Goal: Feedback & Contribution: Submit feedback/report problem

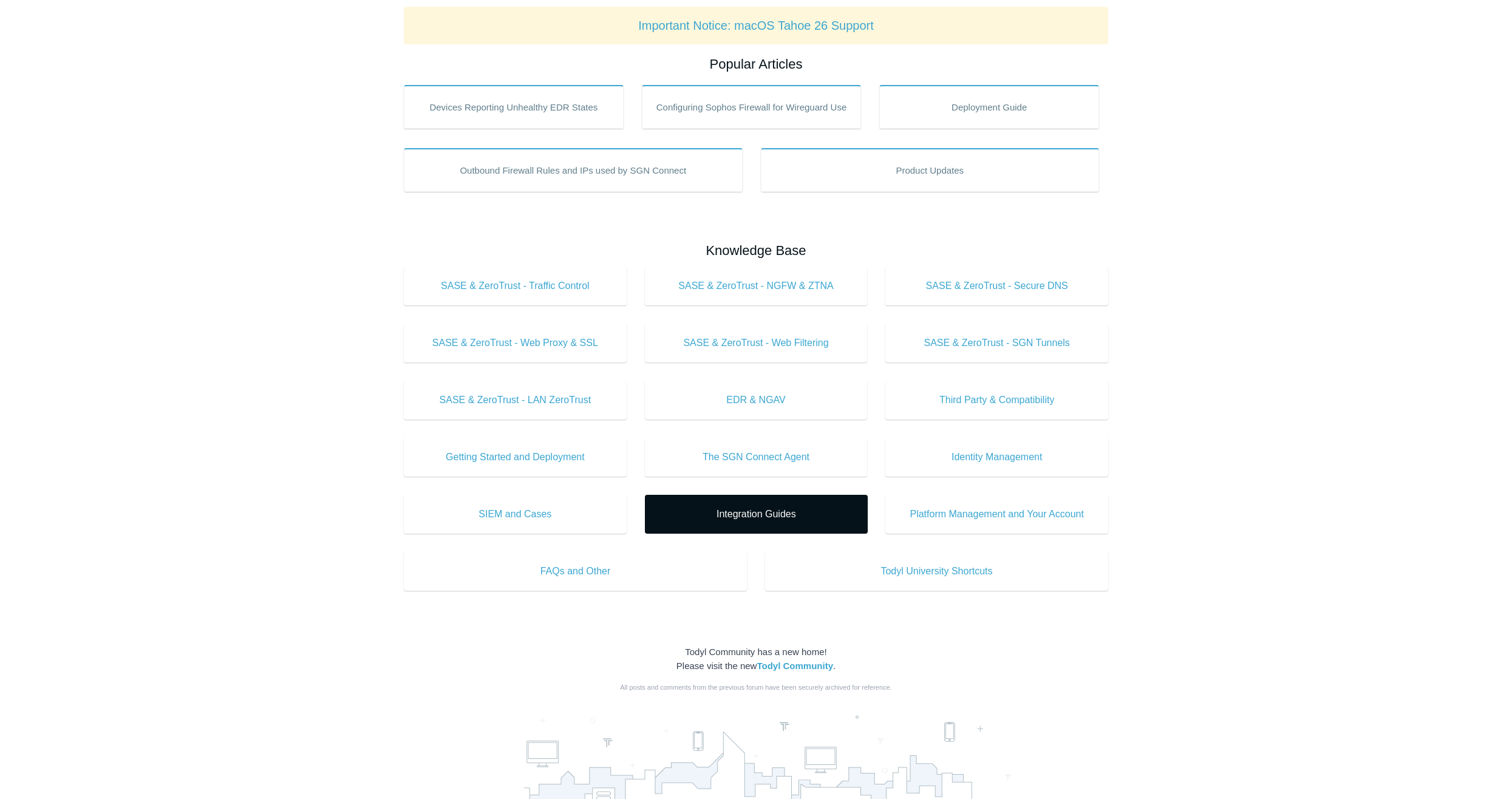
scroll to position [378, 0]
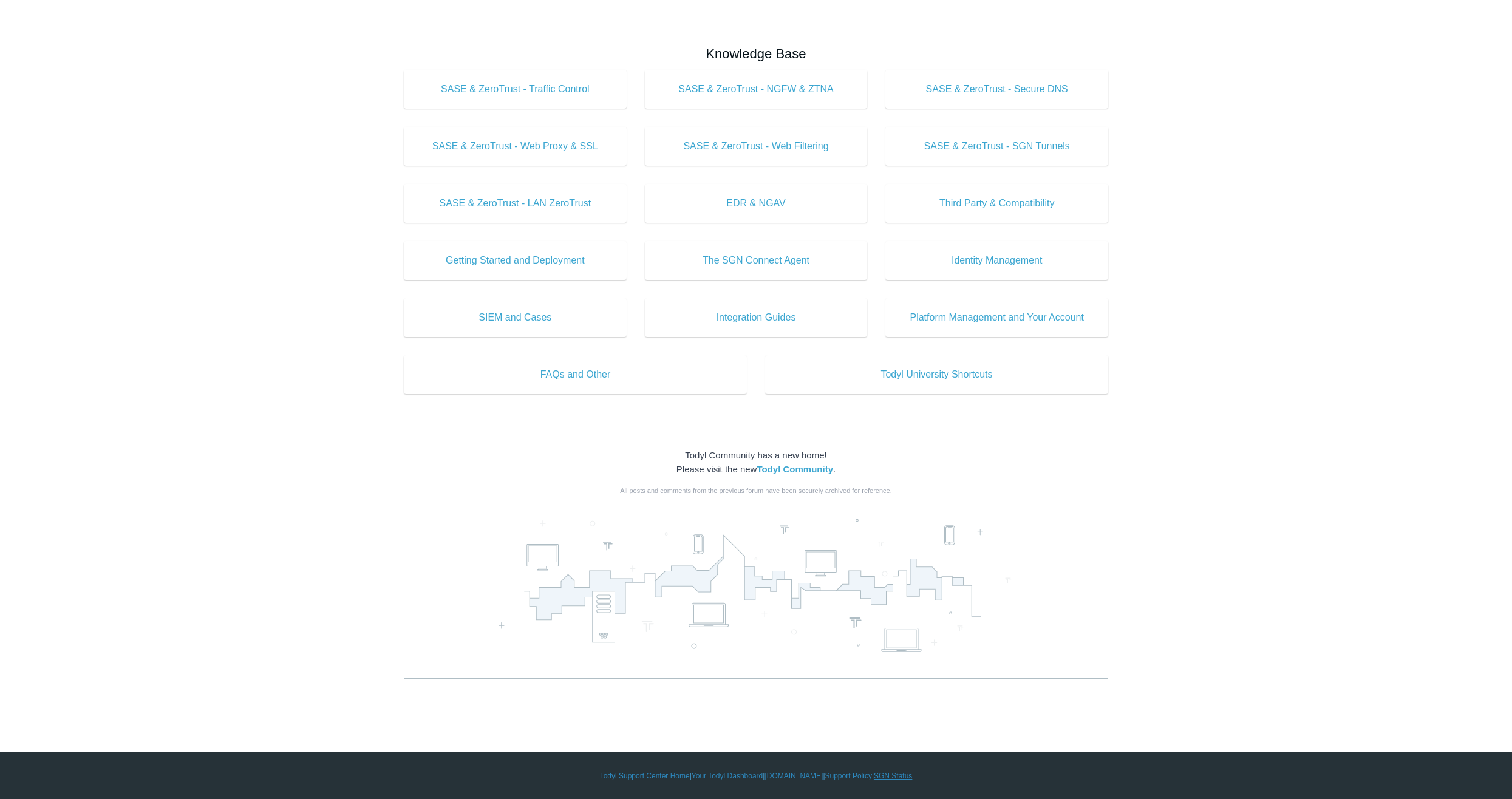
click at [898, 774] on link "SGN Status" at bounding box center [893, 776] width 39 height 11
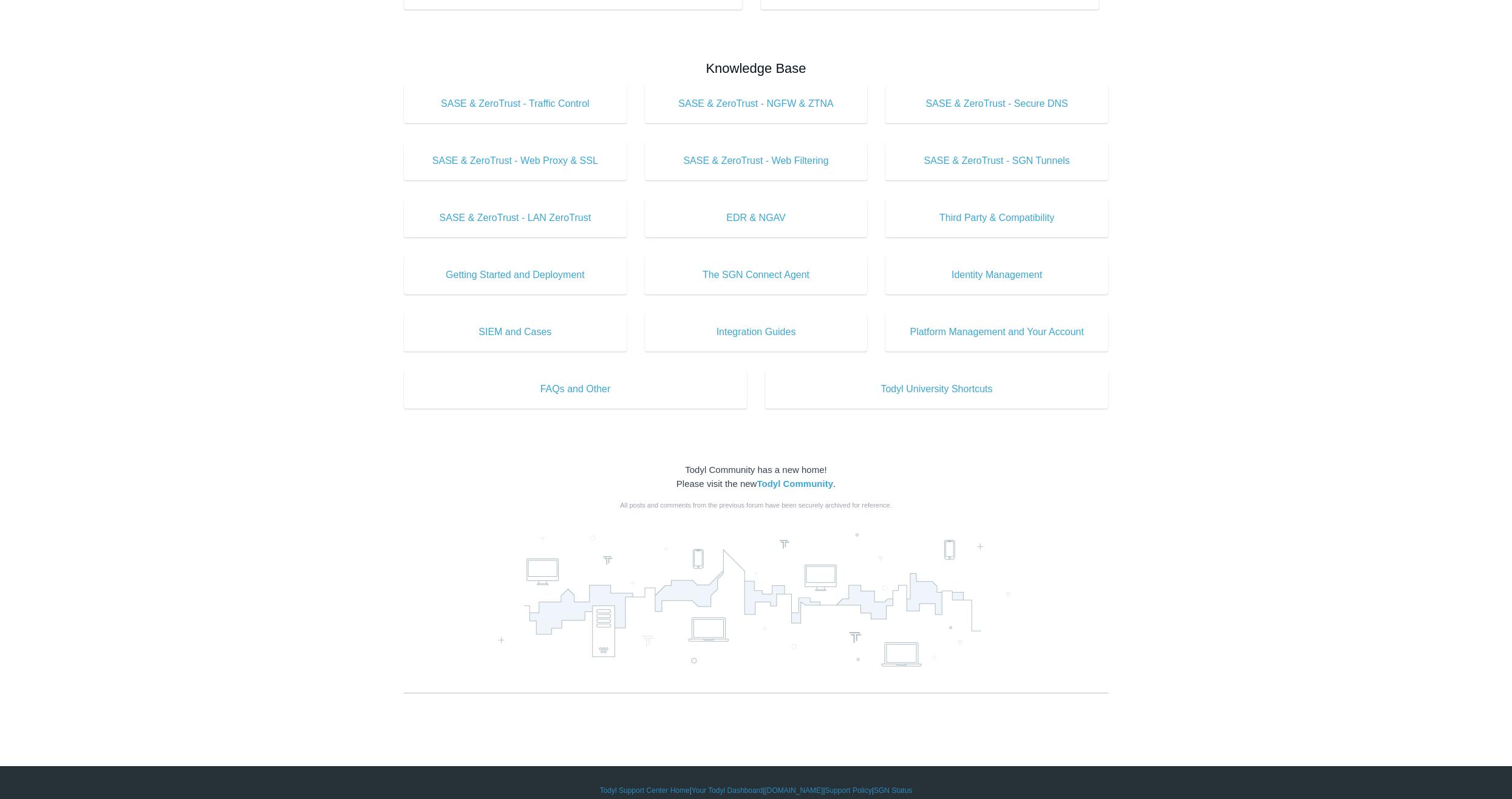
scroll to position [378, 0]
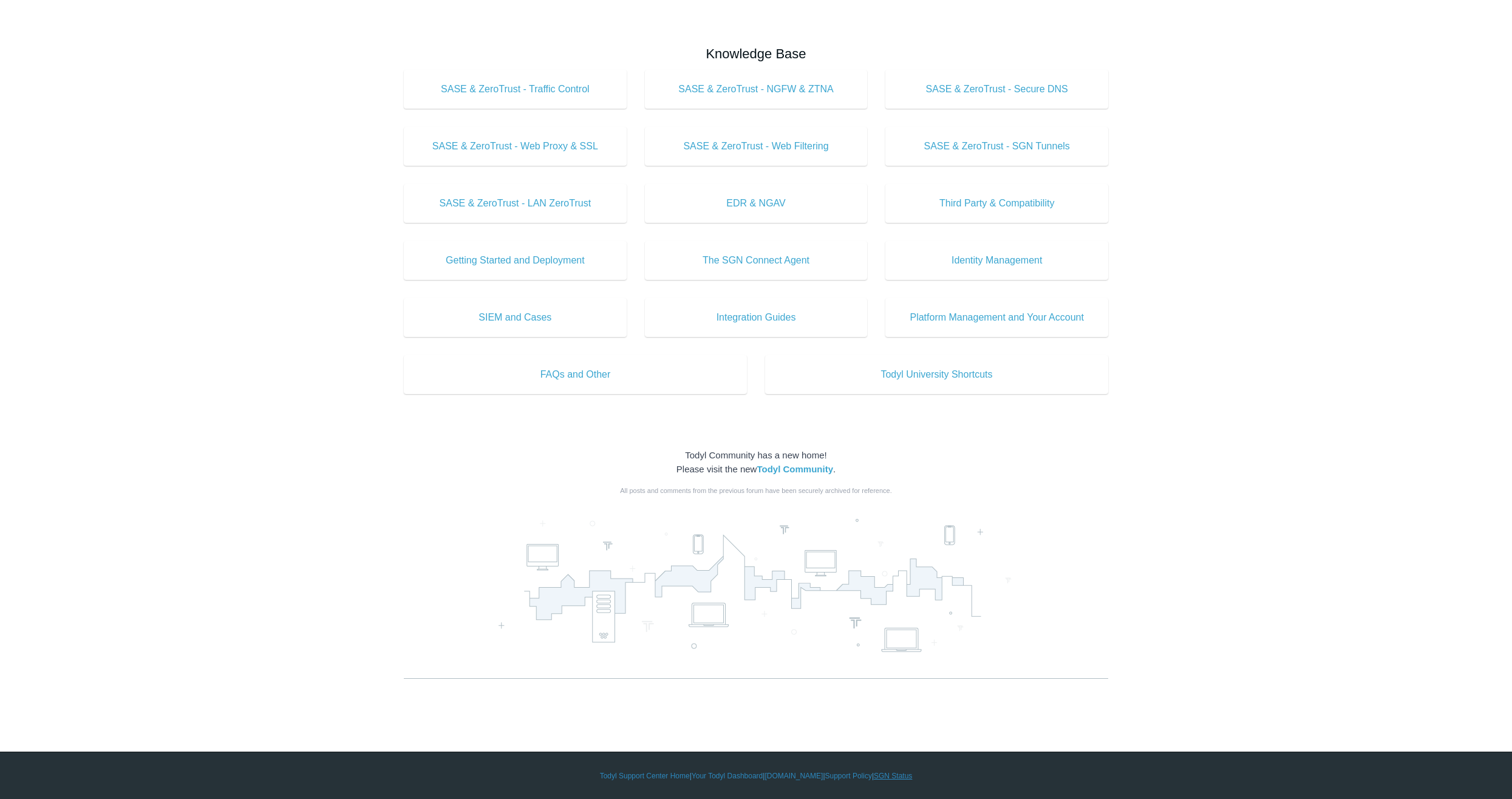
click at [899, 774] on link "SGN Status" at bounding box center [893, 776] width 39 height 11
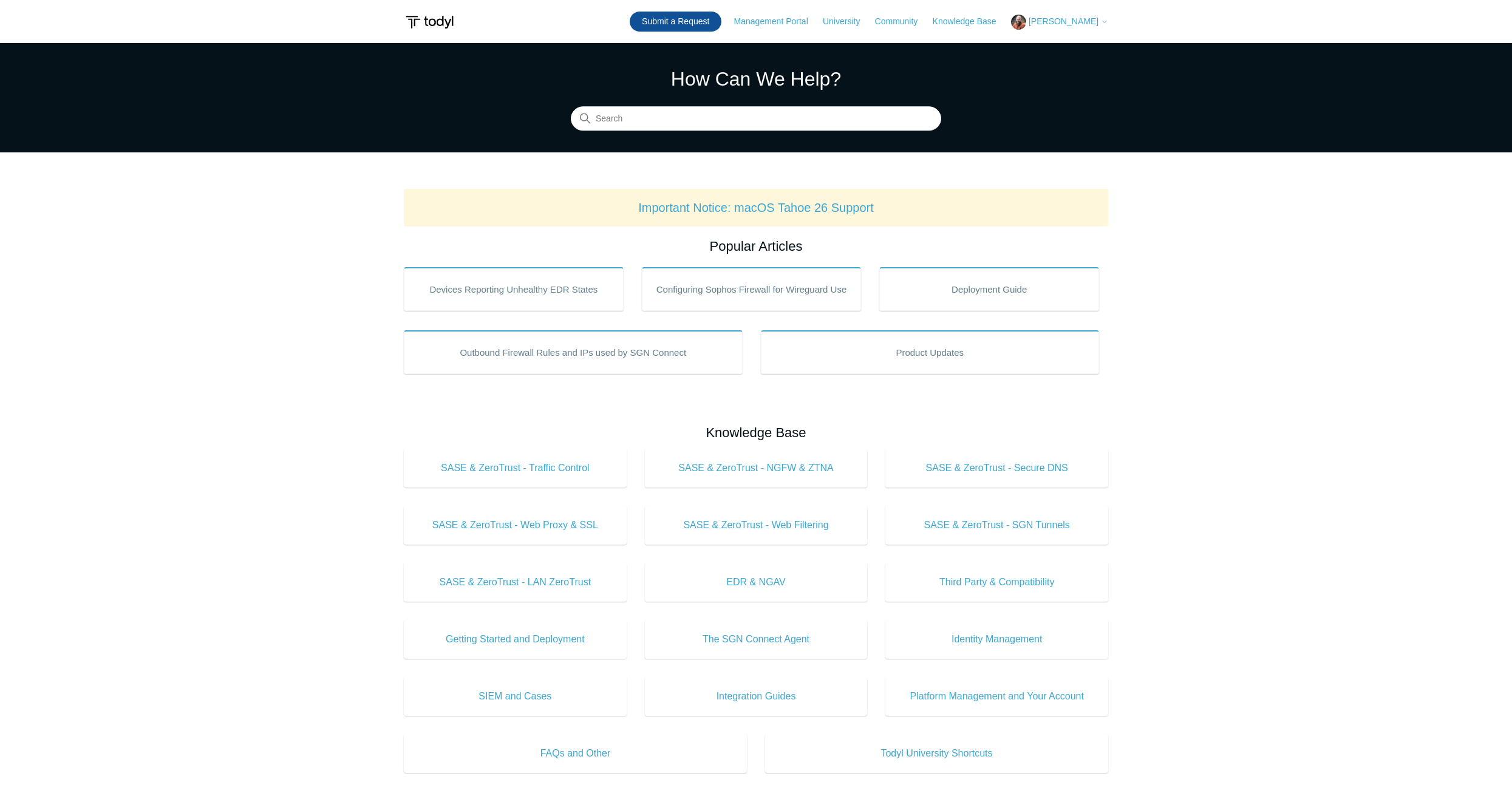
click at [684, 27] on link "Submit a Request" at bounding box center [676, 22] width 92 height 20
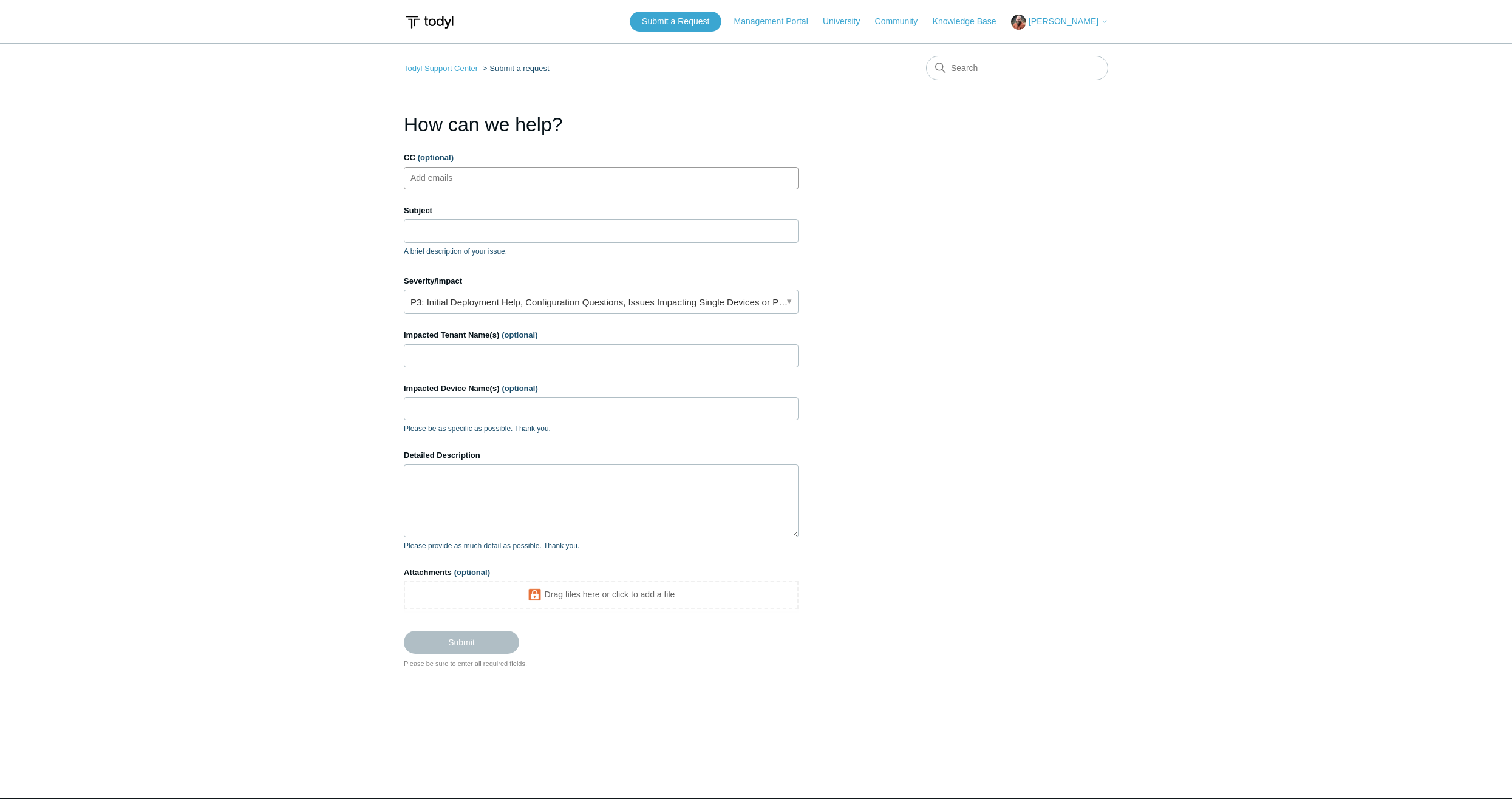
click at [491, 181] on ul "Add emails" at bounding box center [601, 178] width 395 height 23
type input "[PERSON_NAME][EMAIL_ADDRESS][DOMAIN_NAME]"
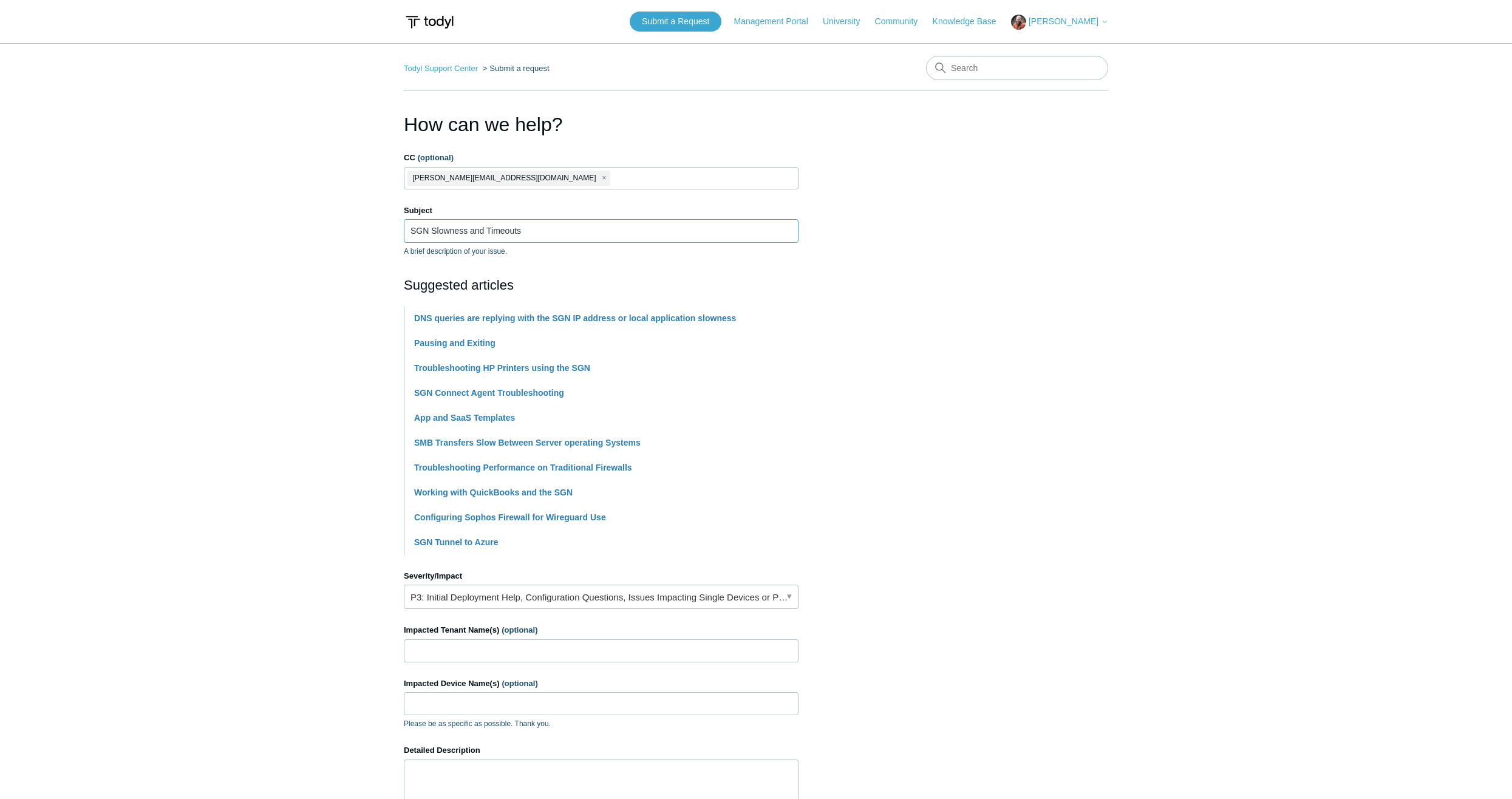
type input "SGN Slowness and Timeouts"
click at [1109, 318] on main "Todyl Support Center Submit a request How can we help? CC (optional) [PERSON_NA…" at bounding box center [756, 503] width 1512 height 921
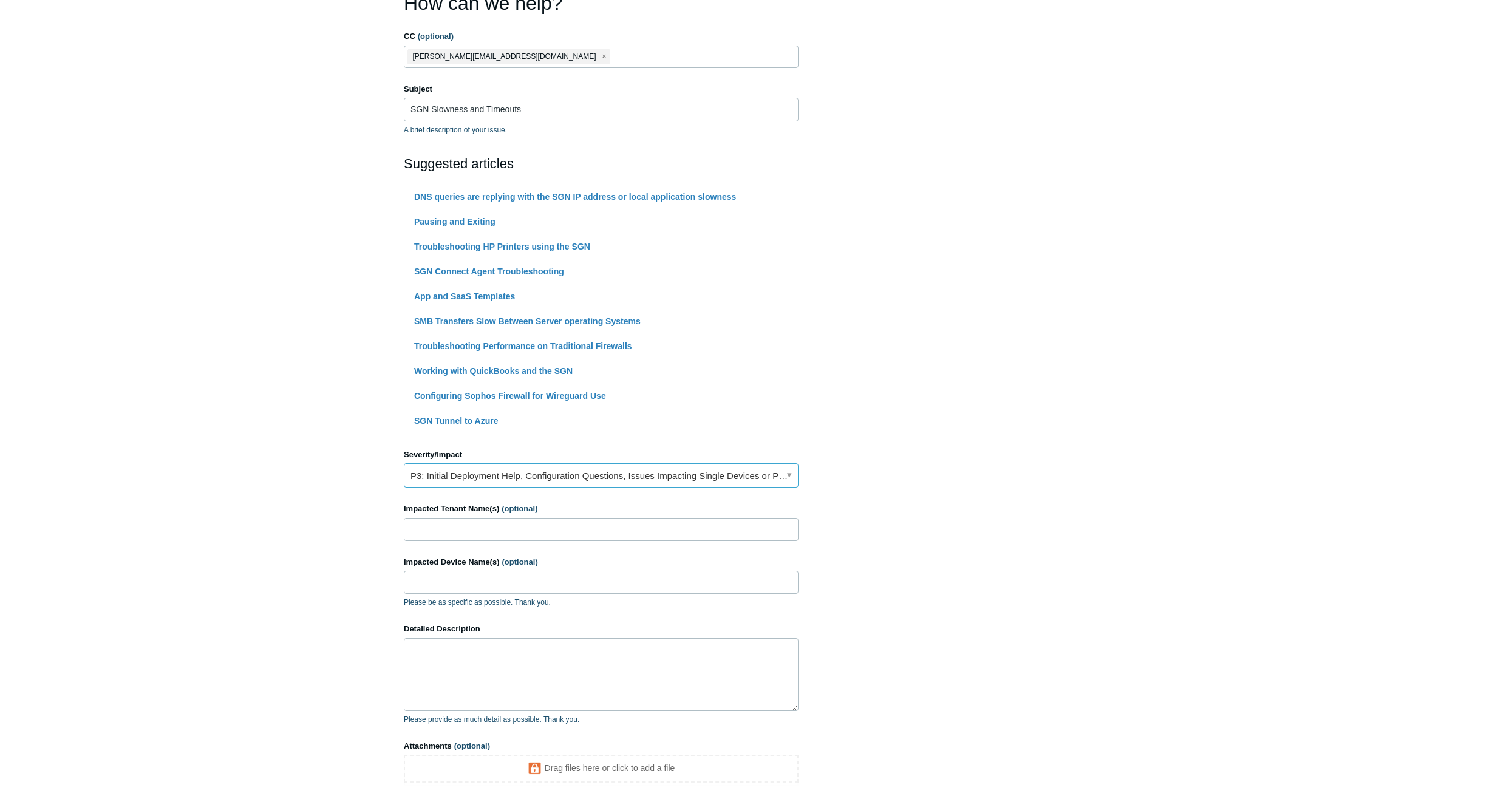
click at [560, 471] on link "P3: Initial Deployment Help, Configuration Questions, Issues Impacting Single D…" at bounding box center [601, 475] width 395 height 24
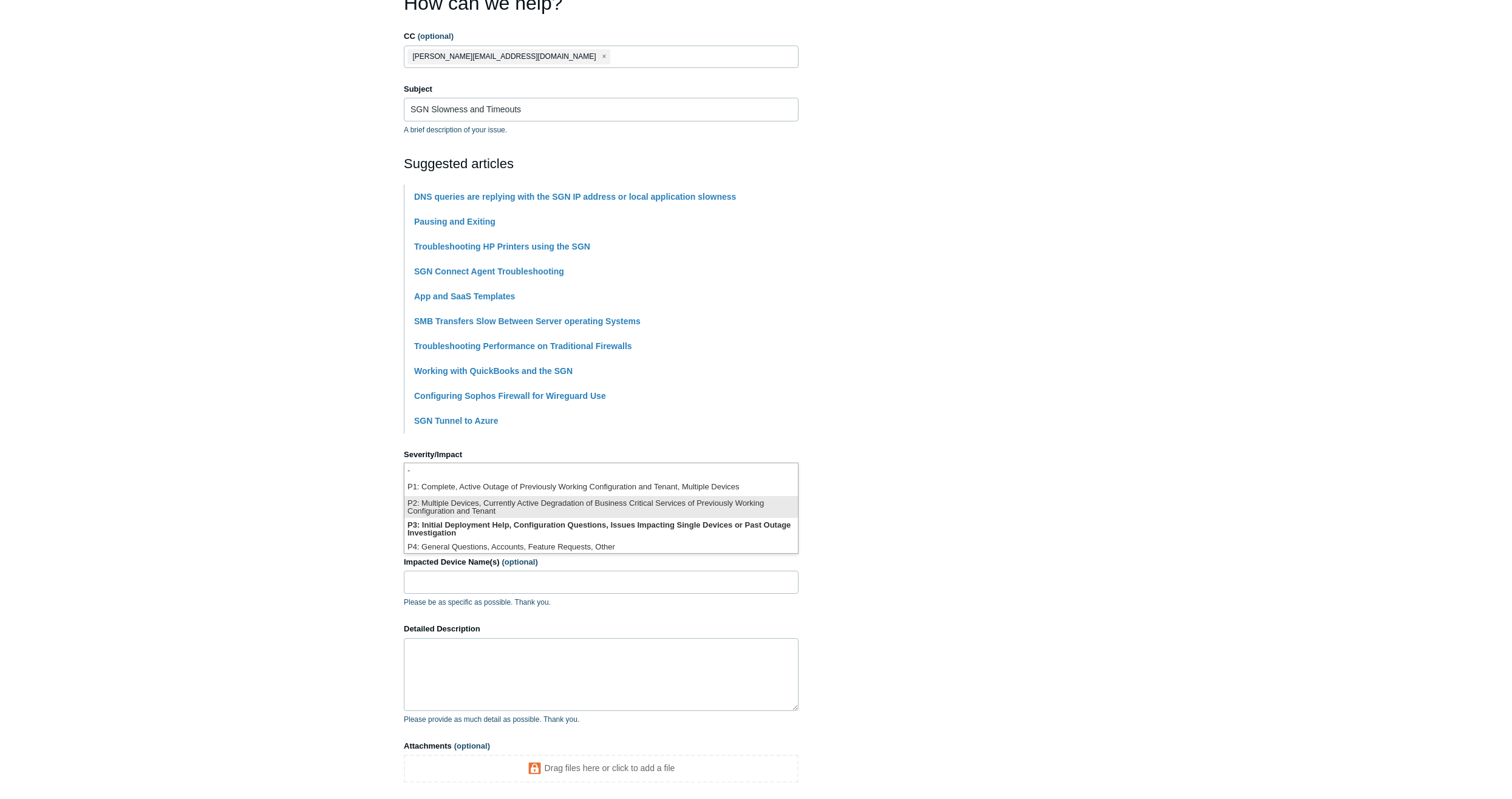
click at [514, 504] on li "P2: Multiple Devices, Currently Active Degradation of Business Critical Service…" at bounding box center [602, 507] width 394 height 22
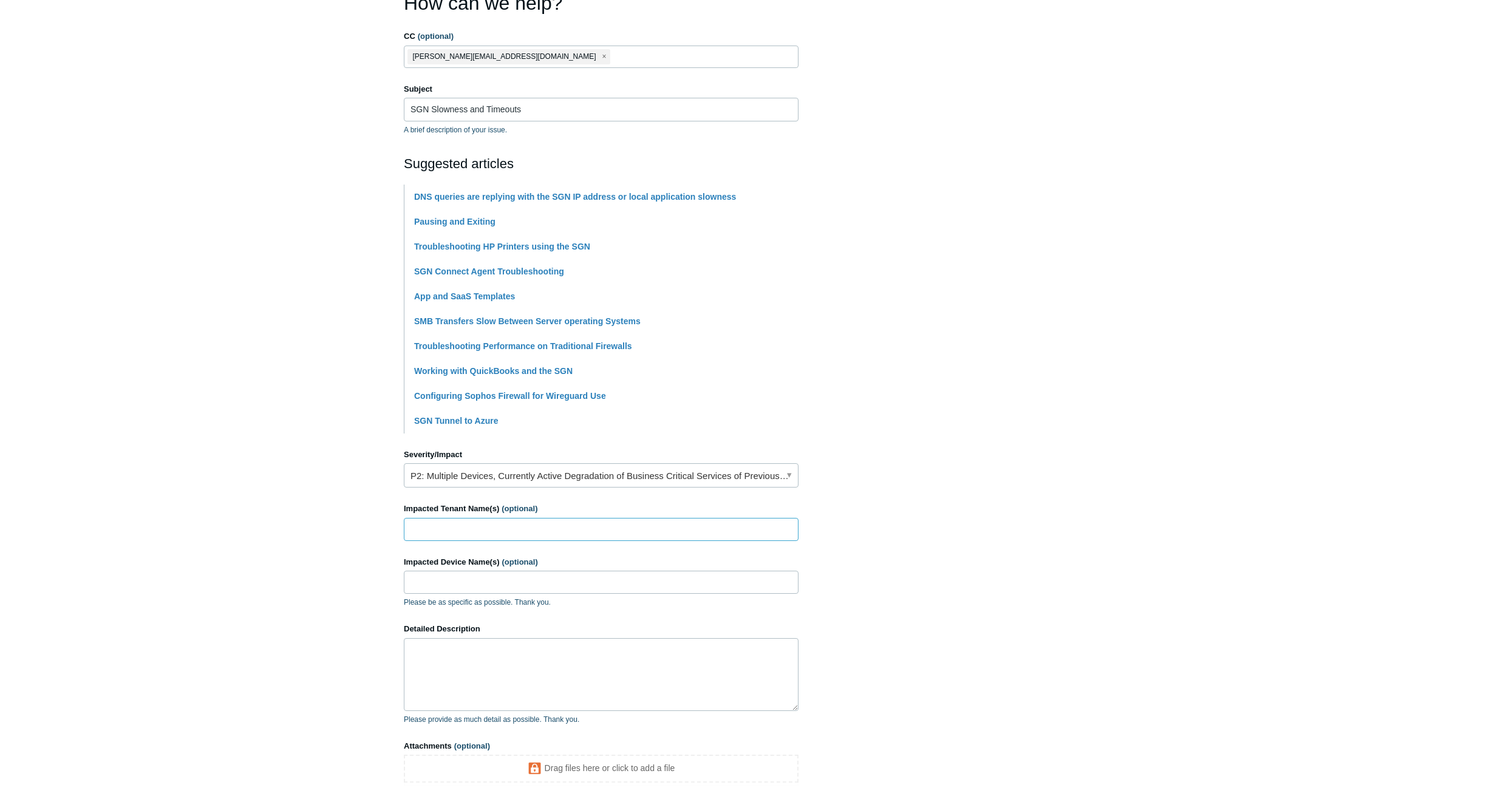
click at [472, 526] on input "Impacted Tenant Name(s) (optional)" at bounding box center [601, 530] width 395 height 23
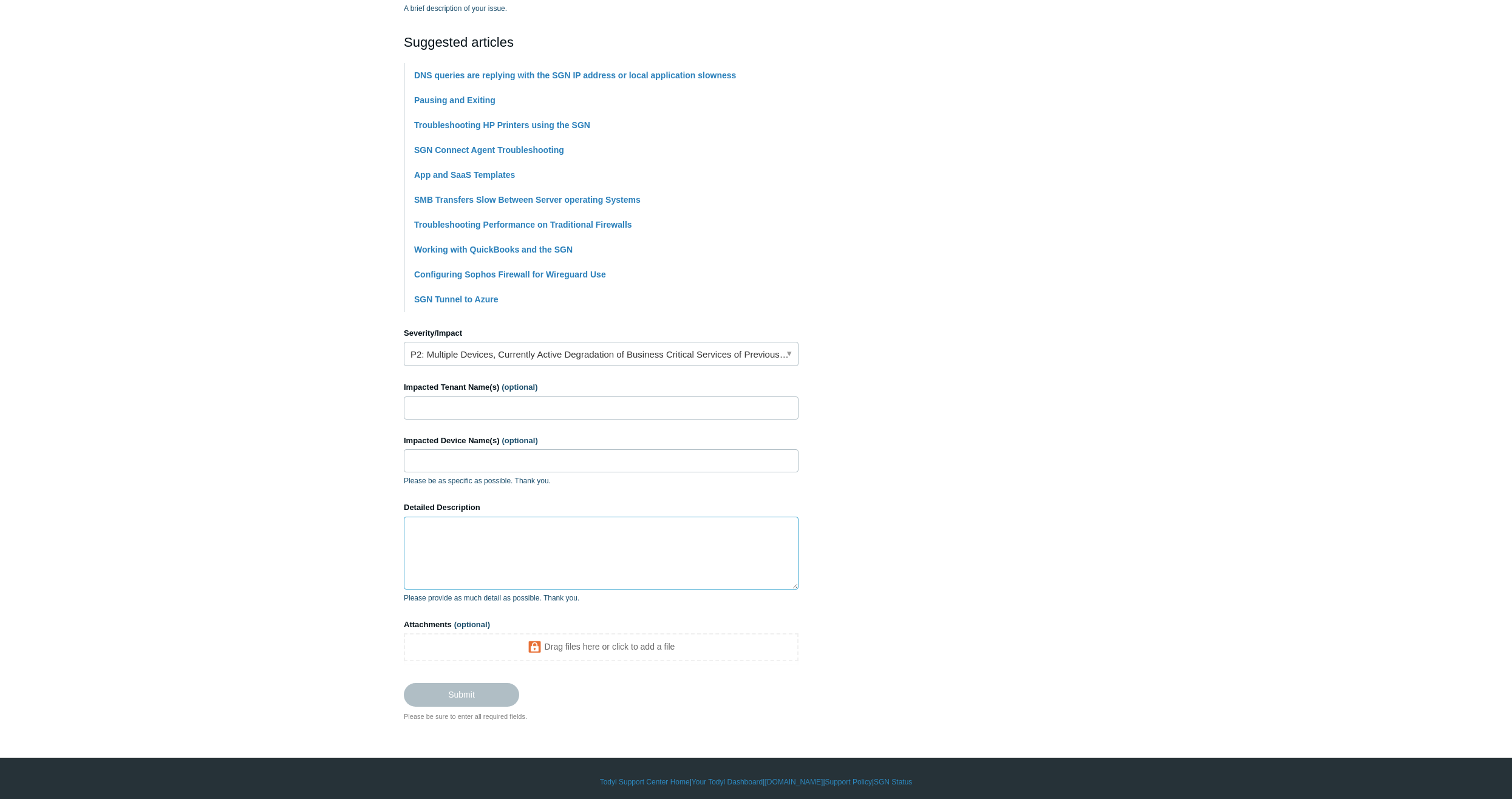
click at [555, 521] on textarea "Detailed Description" at bounding box center [601, 553] width 395 height 73
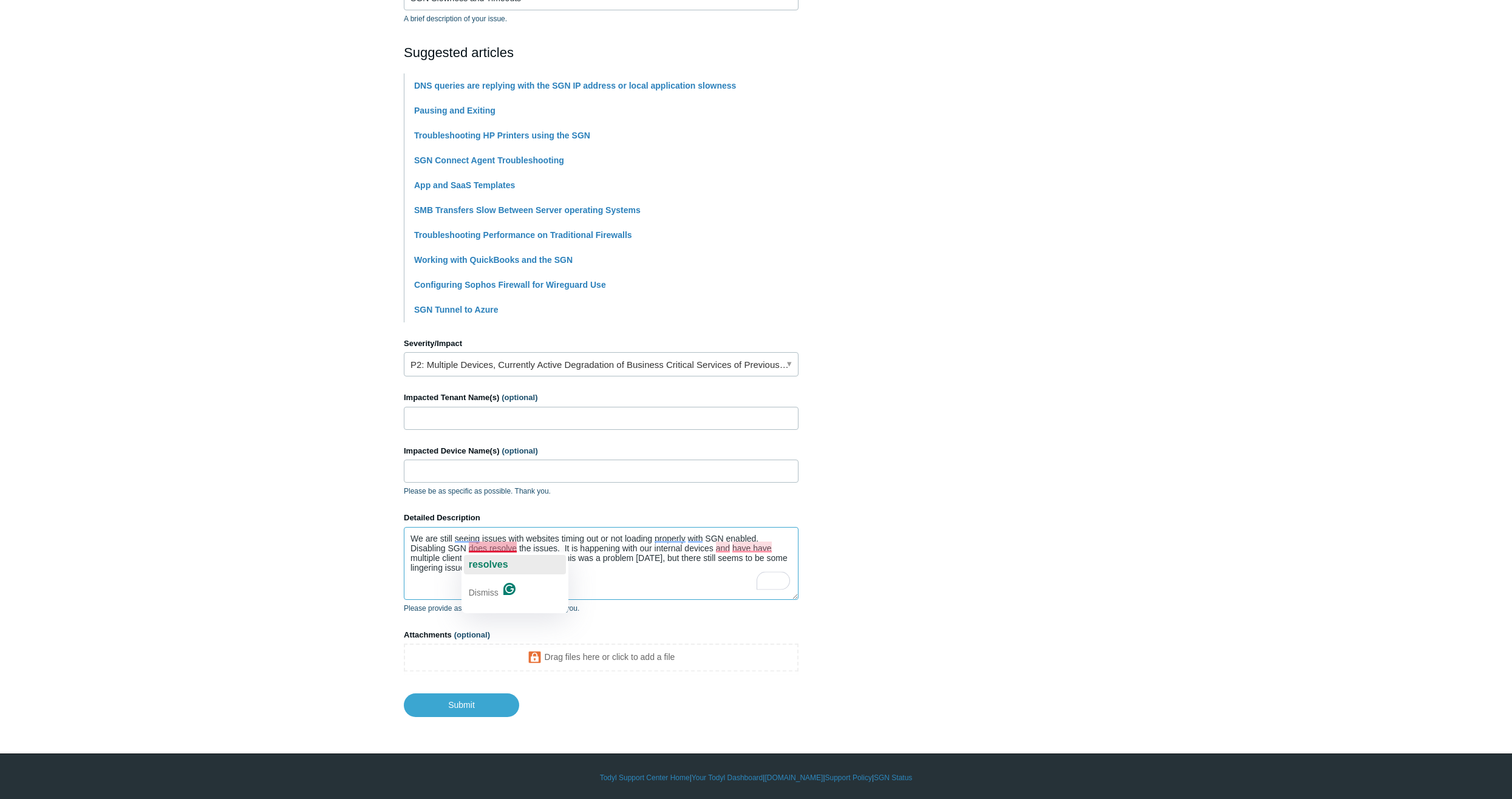
click at [493, 560] on span "resolves" at bounding box center [488, 564] width 39 height 10
click at [726, 568] on span "we" at bounding box center [722, 564] width 13 height 10
click at [708, 561] on span "and" at bounding box center [715, 564] width 17 height 10
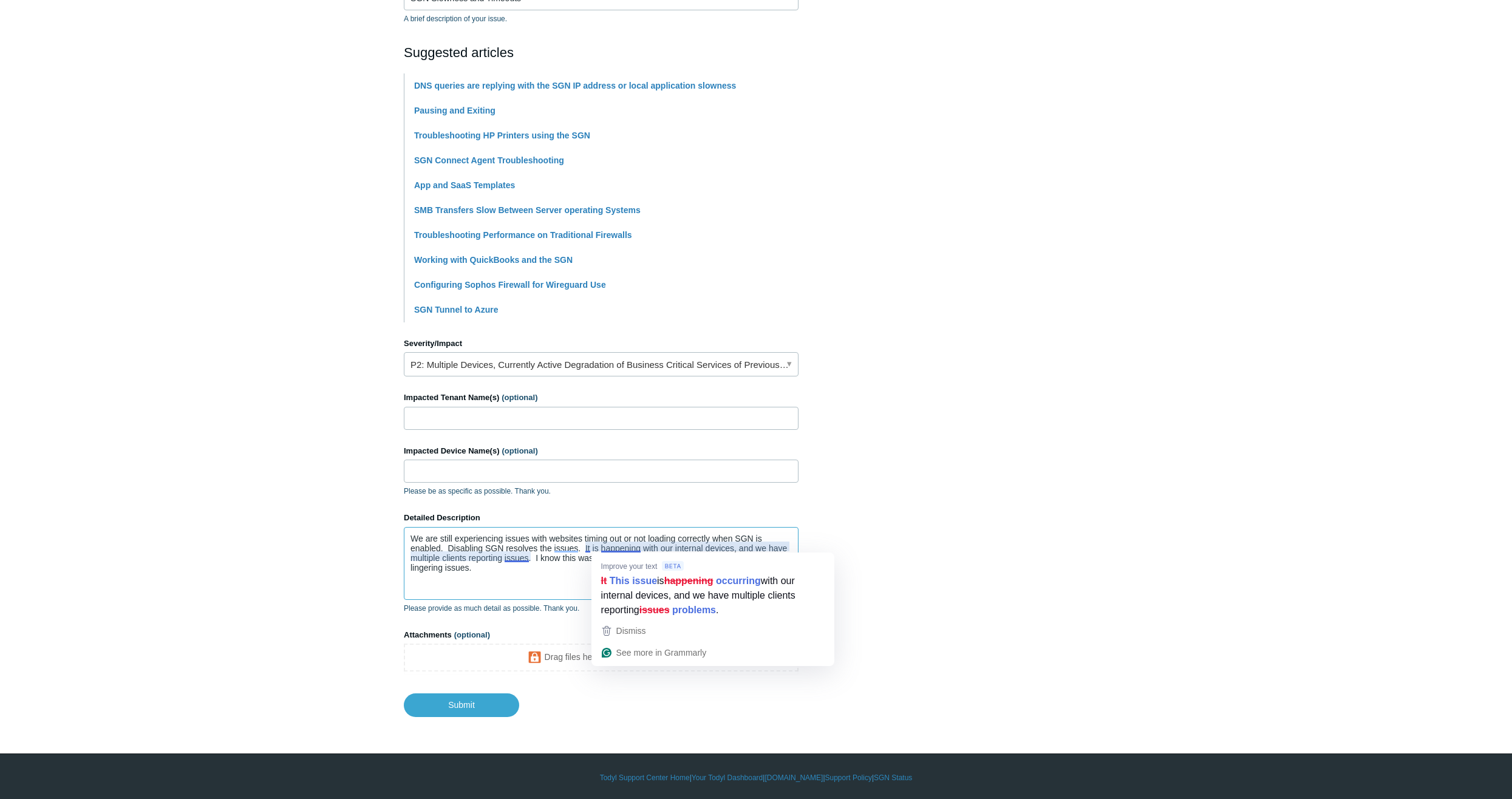
click at [632, 545] on textarea "We are still experiencing issues with websites timing out or not loading correc…" at bounding box center [601, 563] width 395 height 73
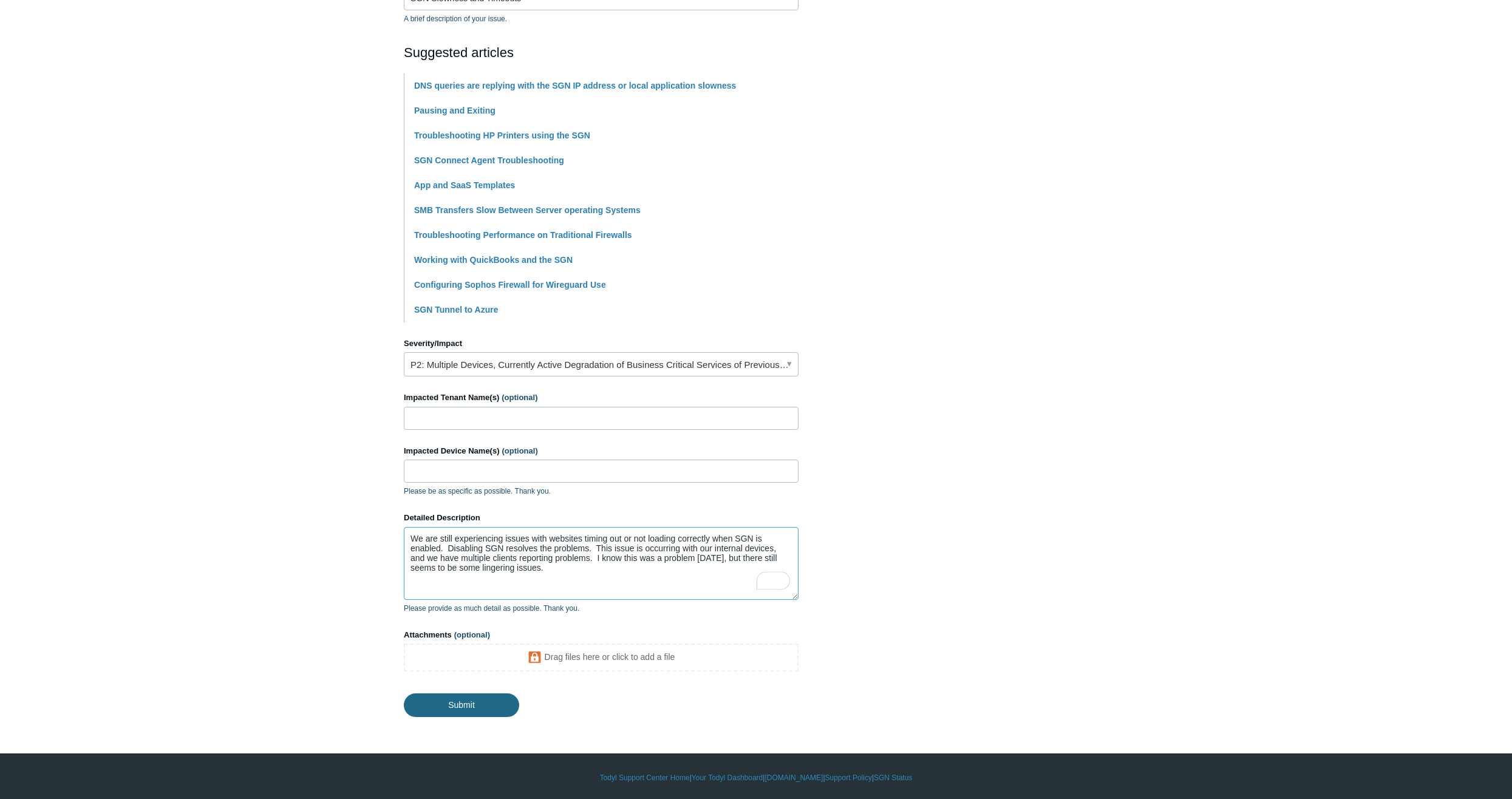
type textarea "We are still experiencing issues with websites timing out or not loading correc…"
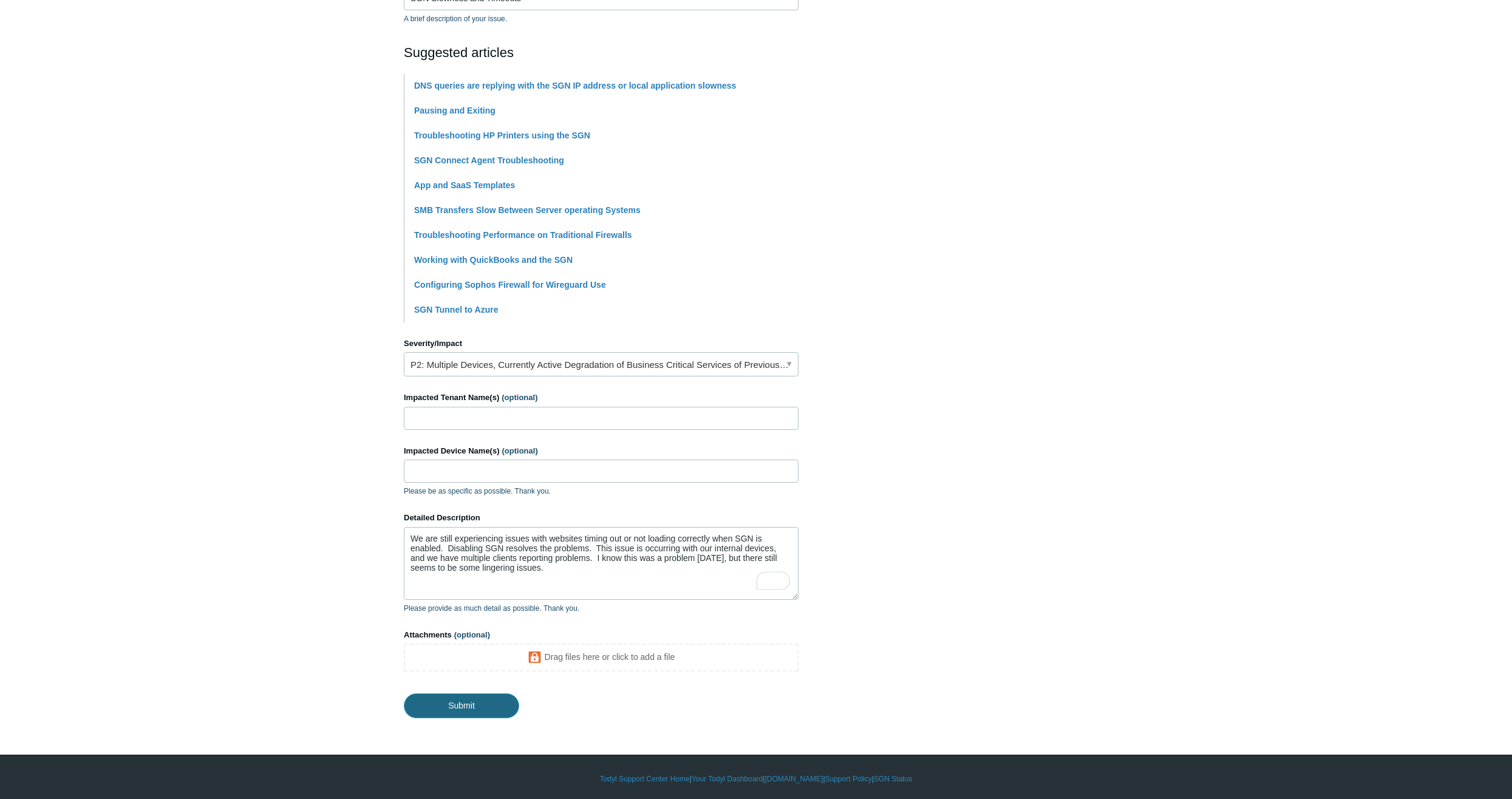
click at [449, 705] on input "Submit" at bounding box center [461, 705] width 116 height 24
